Goal: Complete application form

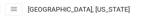
drag, startPoint x: 131, startPoint y: 6, endPoint x: 154, endPoint y: 16, distance: 25.5
click at [154, 16] on nav "Toggle drawer menu [GEOGRAPHIC_DATA], [US_STATE]" at bounding box center [83, 9] width 167 height 19
drag, startPoint x: 159, startPoint y: 6, endPoint x: 179, endPoint y: 0, distance: 20.6
click at [167, 0] on html "Internet Explorer does NOT work with GeoPermits. Get a new browser for more sec…" at bounding box center [83, 8] width 167 height 16
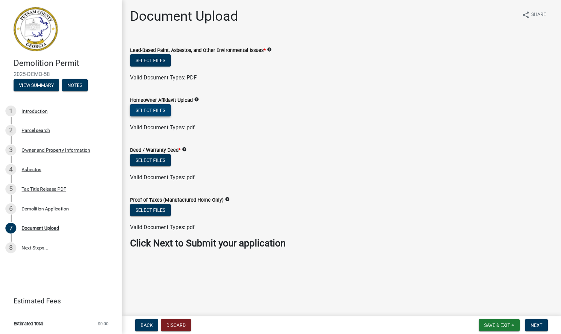
click at [156, 16] on button "Select files" at bounding box center [150, 110] width 41 height 12
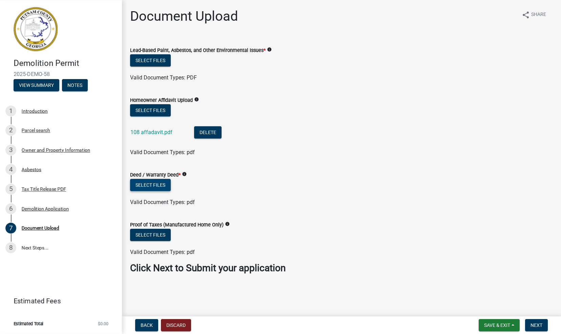
click at [153, 16] on button "Select files" at bounding box center [150, 185] width 41 height 12
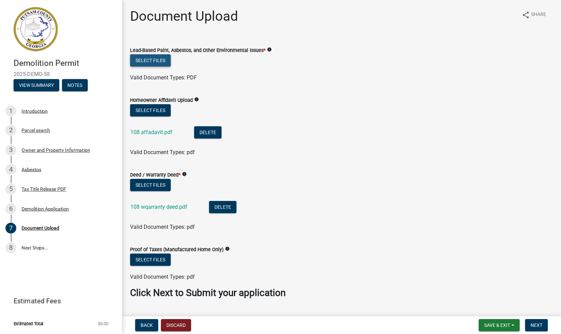
click at [158, 16] on button "Select files" at bounding box center [150, 60] width 41 height 12
click at [157, 16] on button "Select files" at bounding box center [150, 60] width 41 height 12
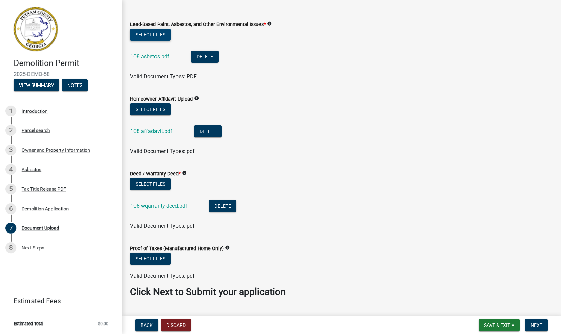
scroll to position [41, 0]
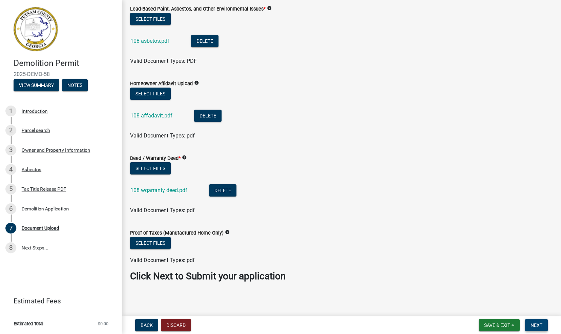
click at [167, 16] on span "Next" at bounding box center [537, 324] width 12 height 5
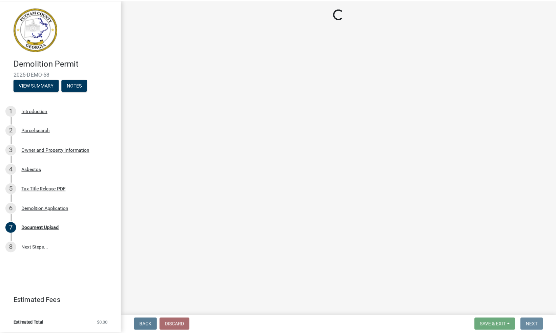
scroll to position [0, 0]
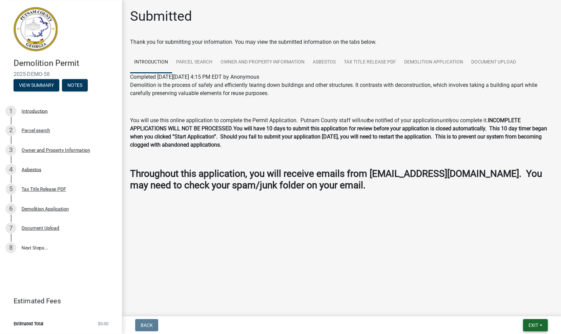
click at [167, 16] on span "Exit" at bounding box center [534, 324] width 10 height 5
click at [167, 16] on button "Save & Exit" at bounding box center [521, 307] width 54 height 16
